Goal: Check status

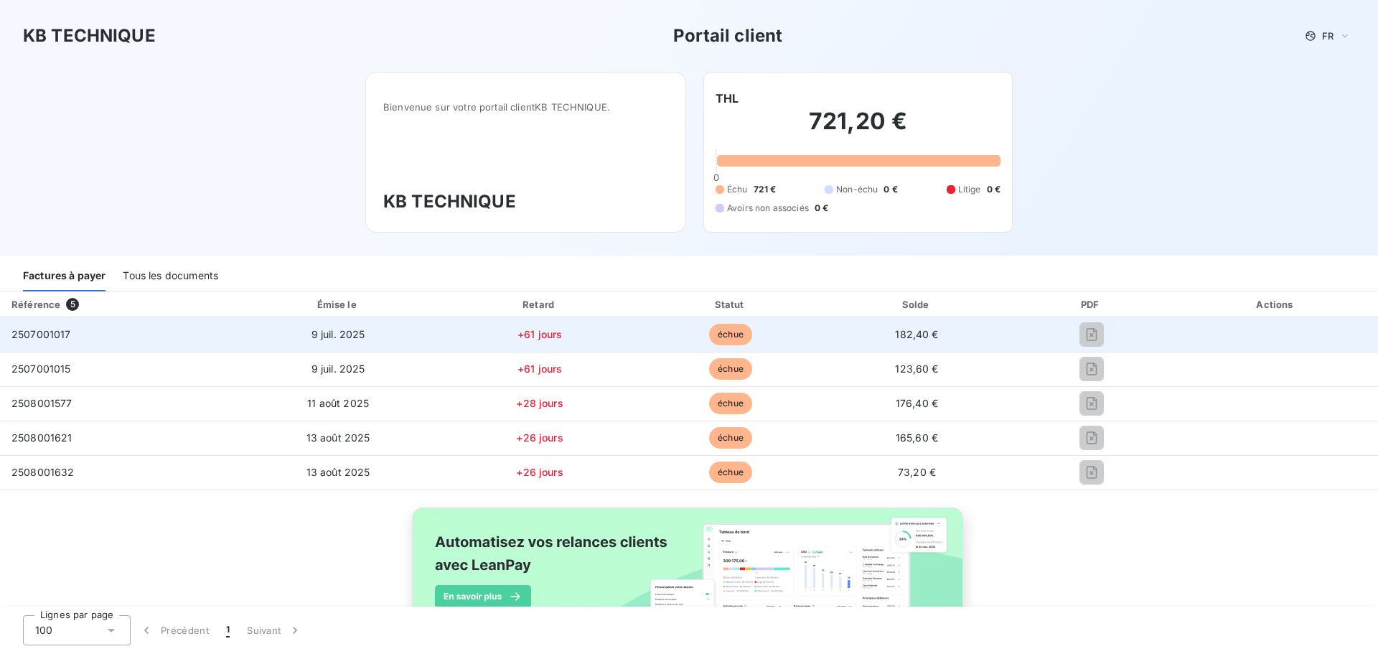
click at [1103, 327] on div at bounding box center [1092, 334] width 142 height 23
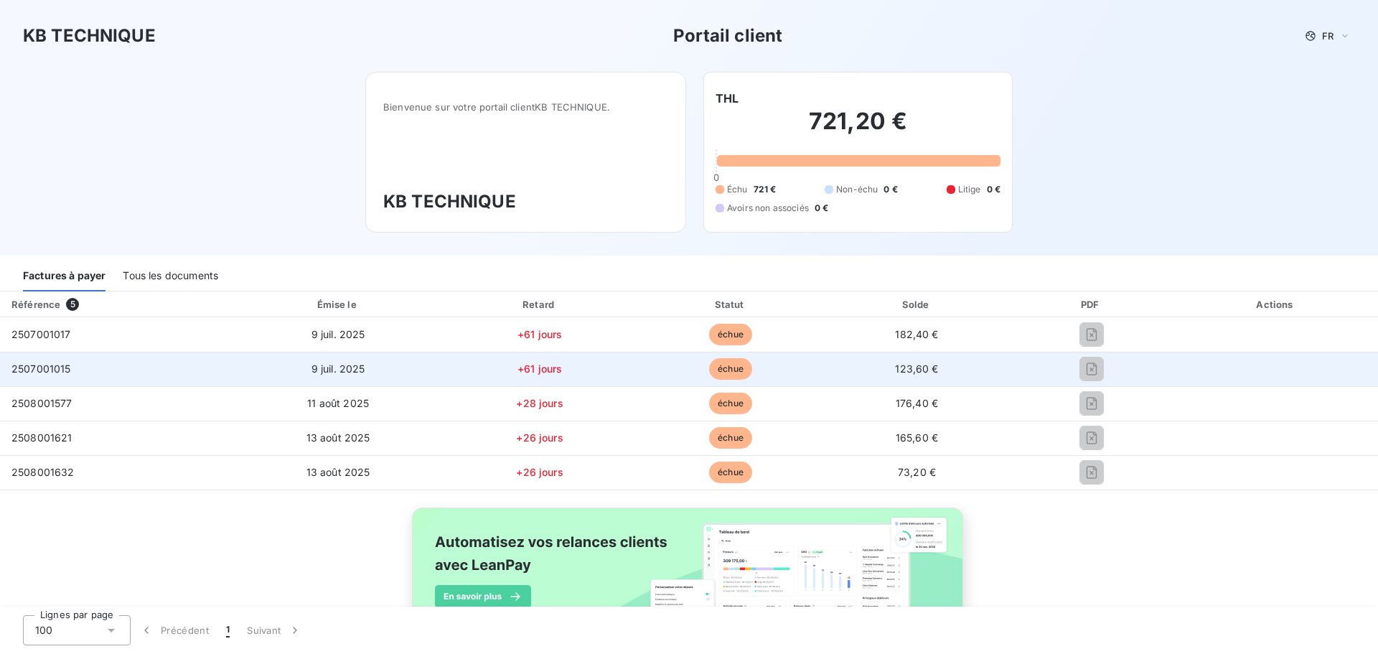
click at [914, 370] on span "123,60 €" at bounding box center [916, 368] width 43 height 12
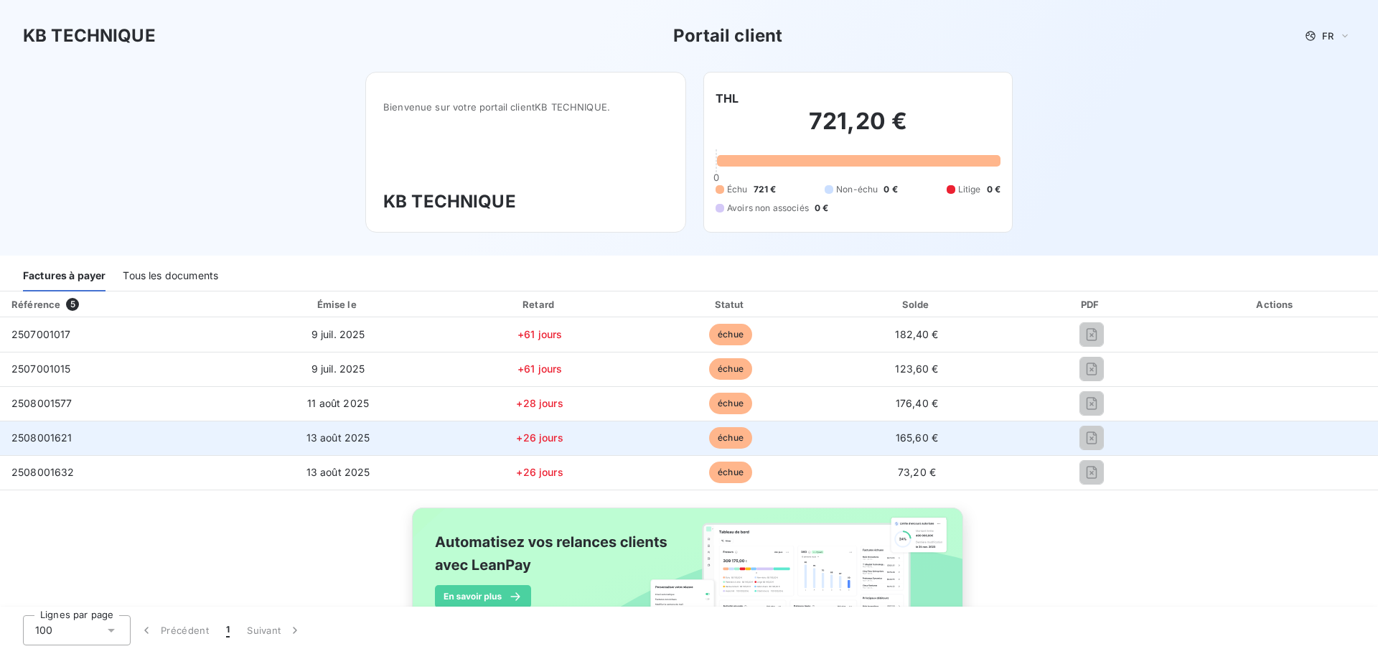
click at [1009, 439] on td at bounding box center [1091, 438] width 165 height 34
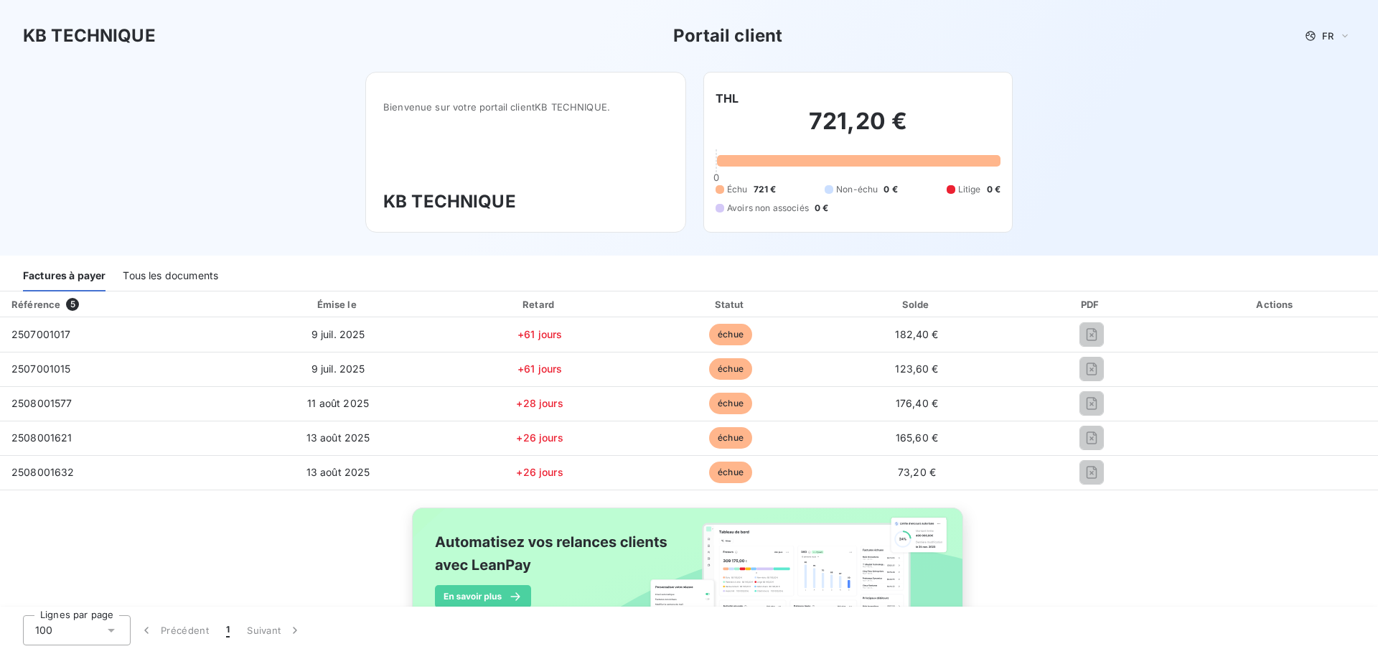
drag, startPoint x: 1016, startPoint y: 609, endPoint x: 1003, endPoint y: 607, distance: 12.3
click at [1017, 609] on div "Lignes par page 100 Précédent 1 Suivant" at bounding box center [689, 630] width 1378 height 47
